Goal: Find specific page/section

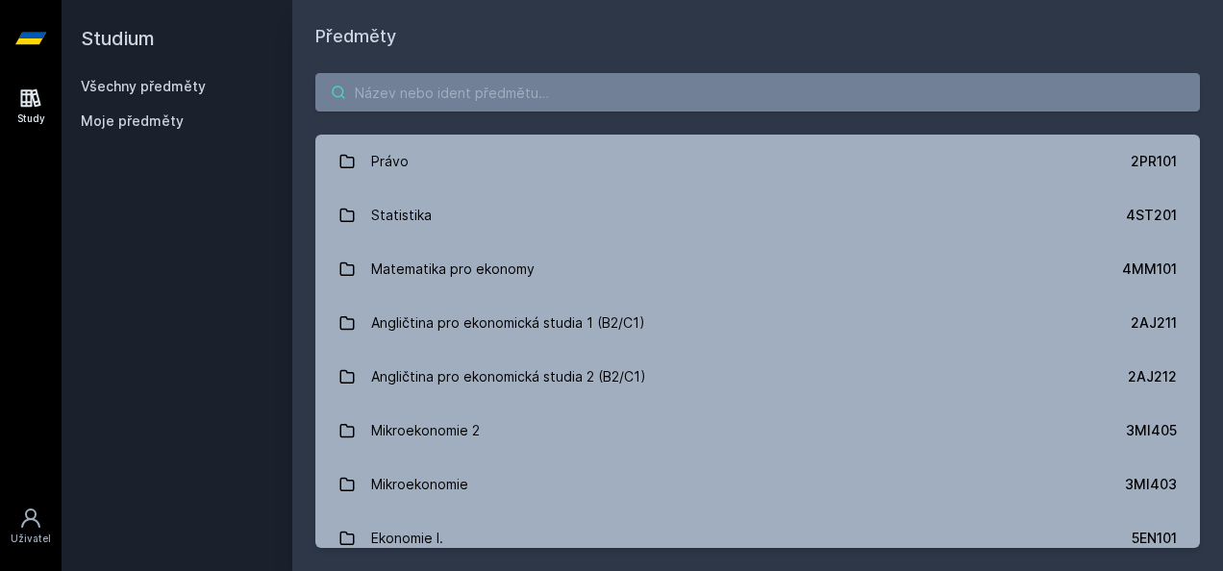
click at [420, 87] on input "search" at bounding box center [757, 92] width 884 height 38
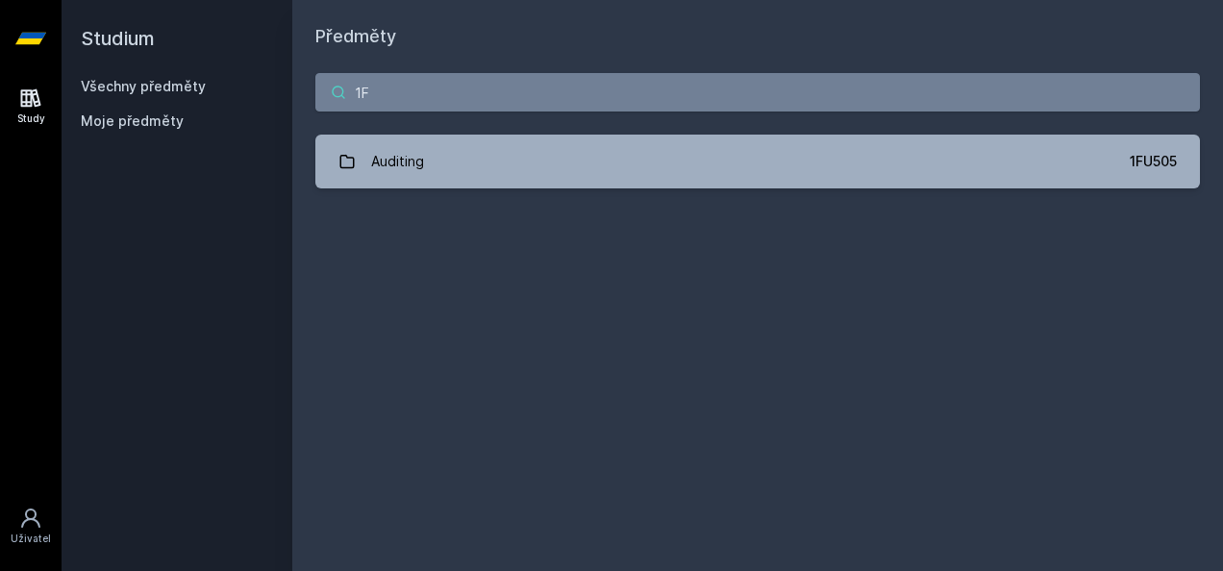
type input "1"
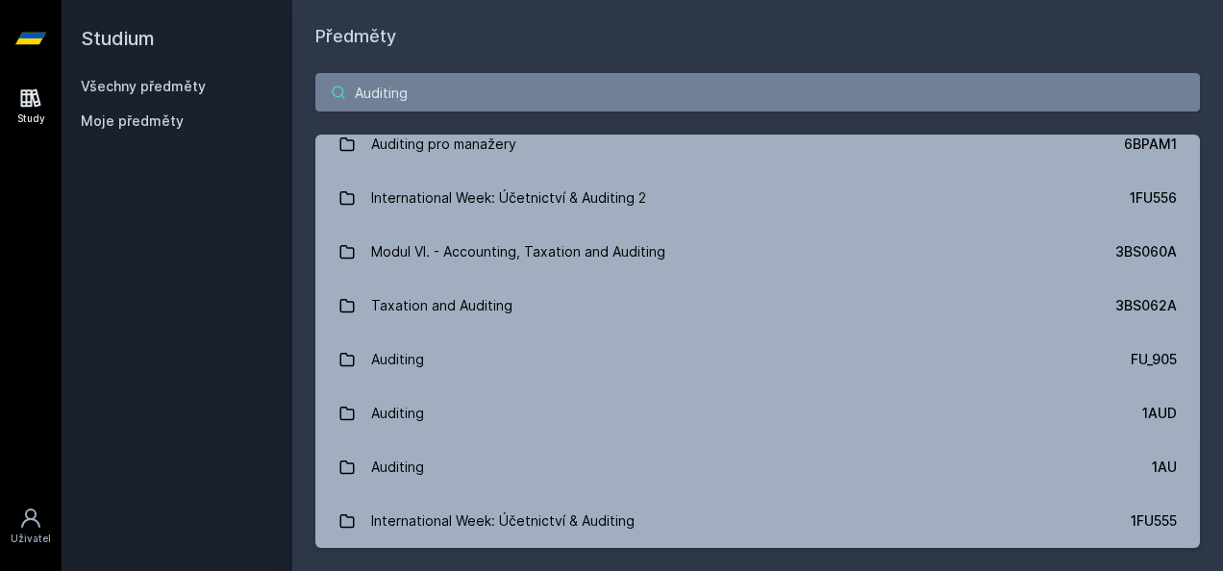
scroll to position [178, 0]
type input "Auditing"
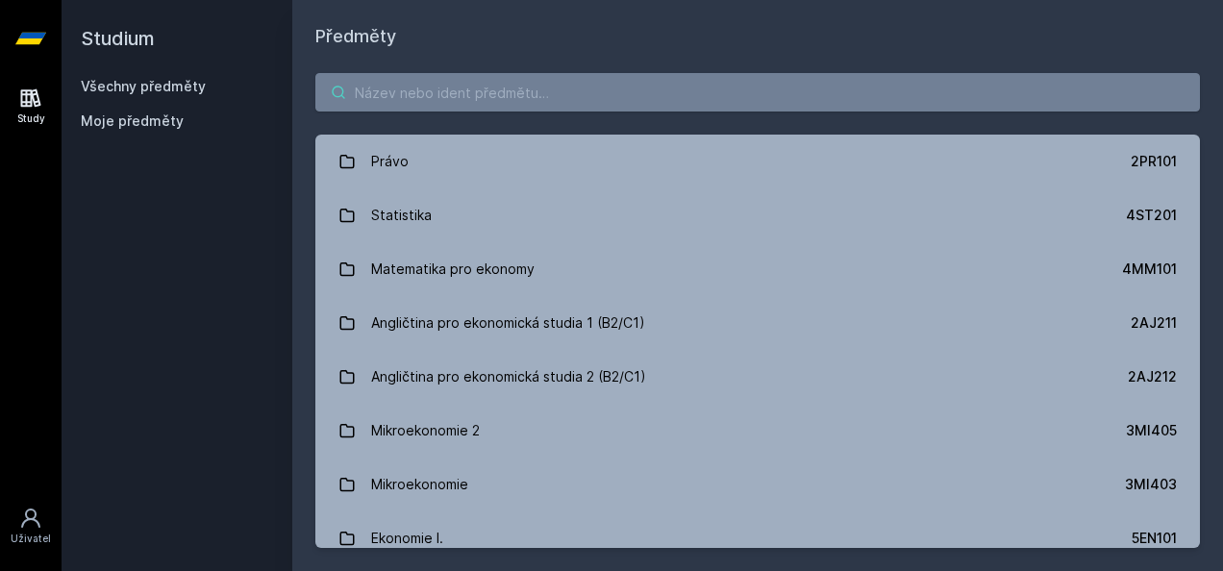
click at [684, 104] on input "search" at bounding box center [757, 92] width 884 height 38
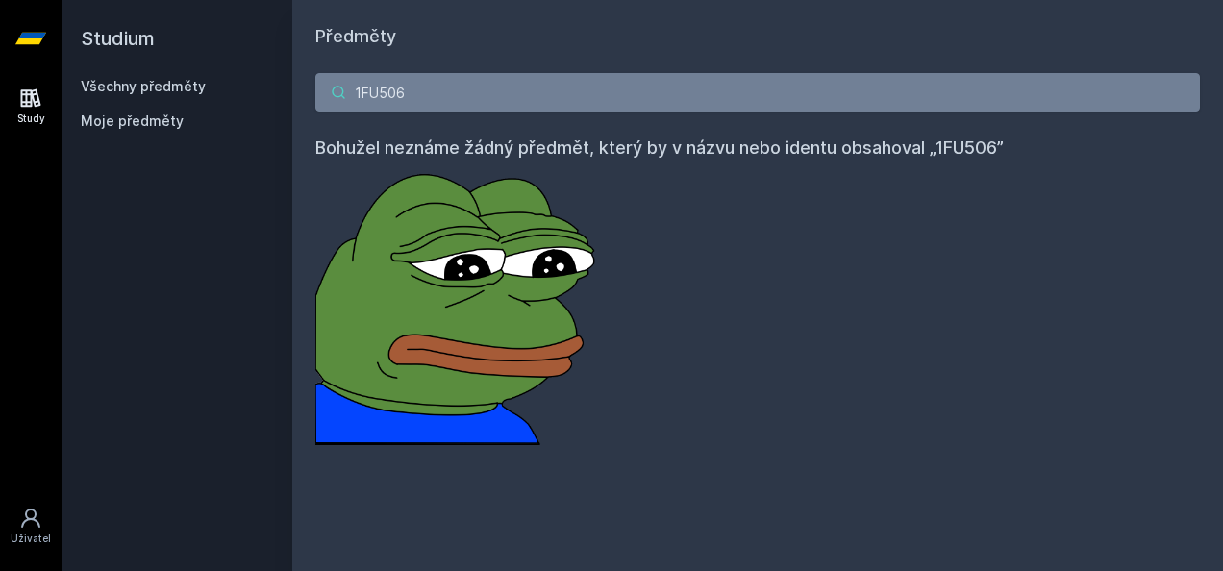
type input "1FU506"
